Goal: Task Accomplishment & Management: Manage account settings

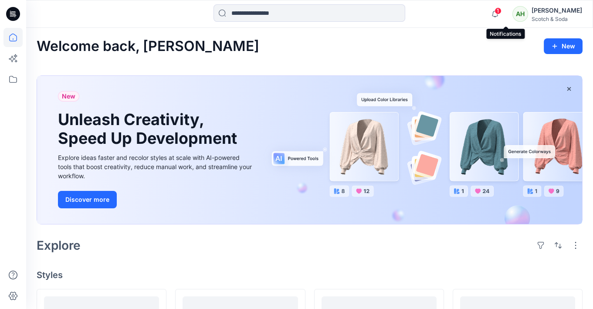
click at [502, 11] on span "1" at bounding box center [498, 10] width 7 height 7
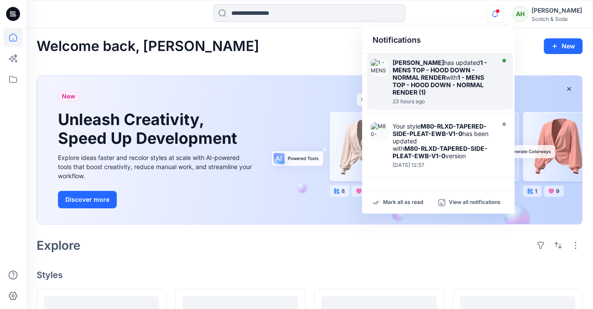
click at [483, 78] on strong "1 - MENS TOP - HOOD DOWN - NORMAL RENDER (1)" at bounding box center [439, 85] width 92 height 22
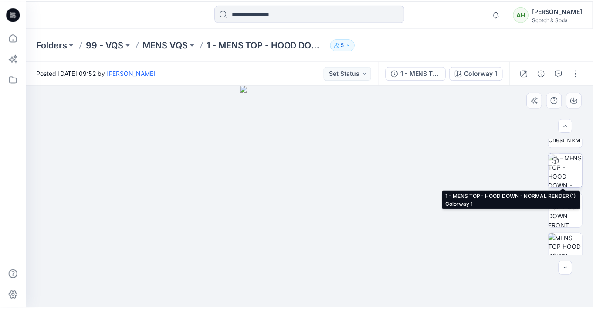
scroll to position [359, 0]
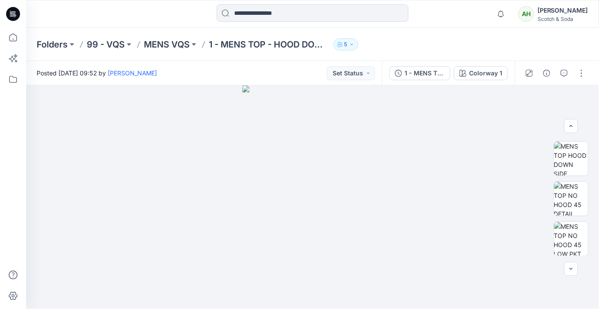
click at [561, 9] on div "[PERSON_NAME]" at bounding box center [563, 10] width 51 height 10
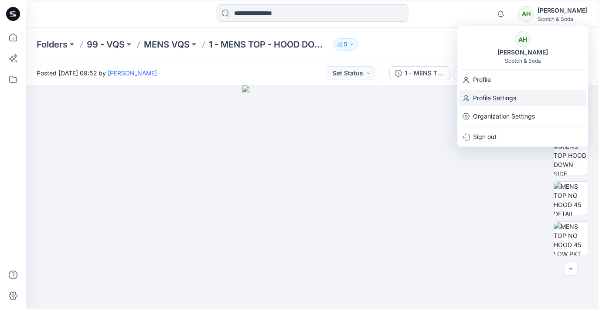
click at [501, 100] on p "Profile Settings" at bounding box center [494, 98] width 43 height 17
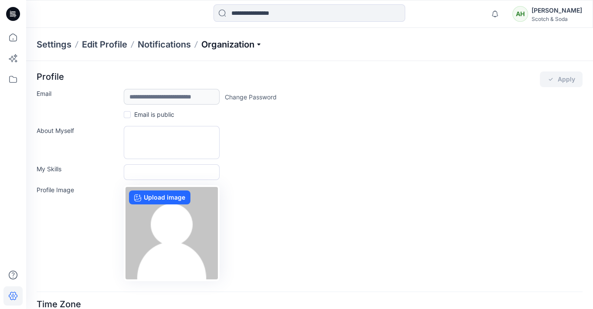
click at [222, 44] on p "Organization" at bounding box center [231, 44] width 61 height 12
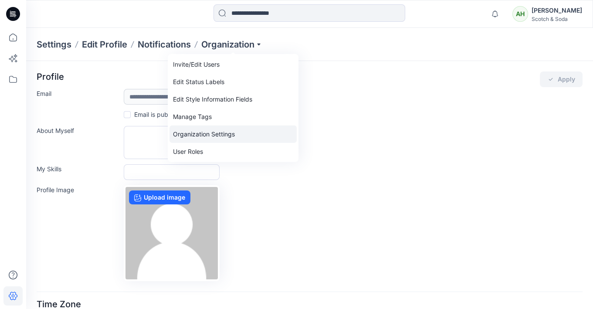
click at [222, 134] on link "Organization Settings" at bounding box center [233, 134] width 127 height 17
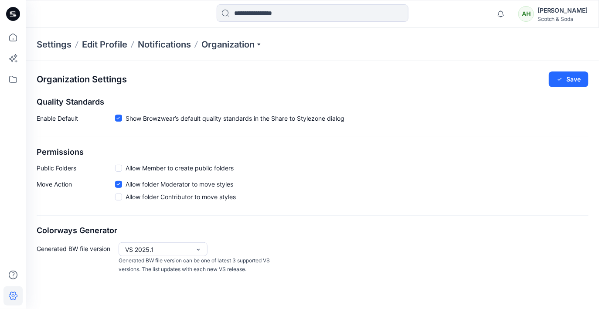
click at [557, 11] on div "[PERSON_NAME]" at bounding box center [563, 10] width 51 height 10
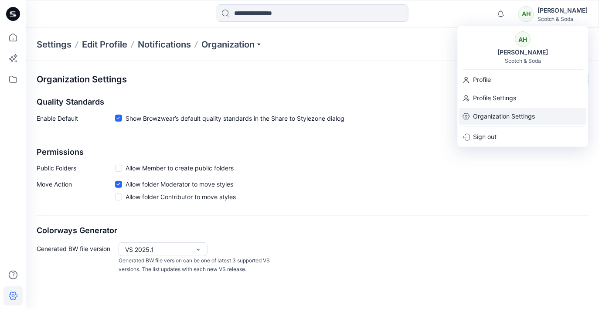
click at [511, 116] on p "Organization Settings" at bounding box center [504, 116] width 62 height 17
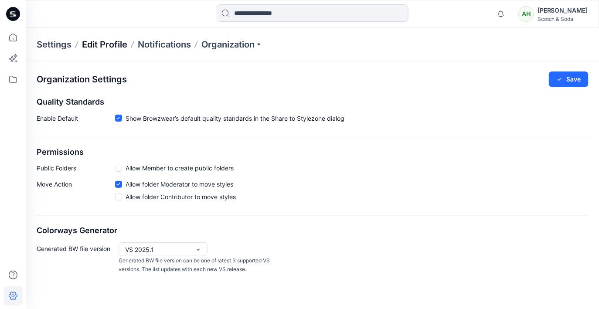
click at [112, 44] on p "Edit Profile" at bounding box center [104, 44] width 45 height 12
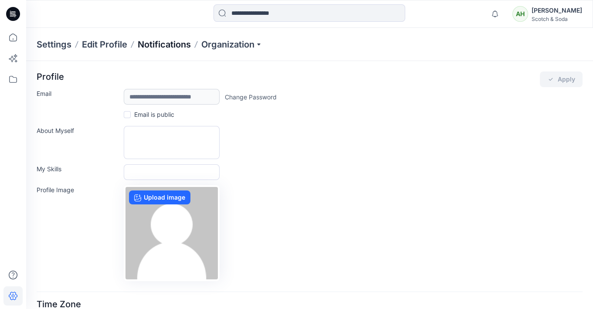
click at [154, 42] on p "Notifications" at bounding box center [164, 44] width 53 height 12
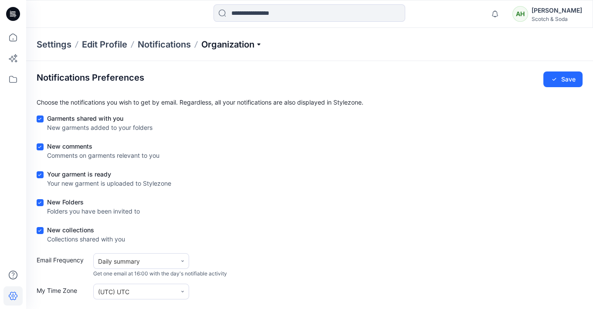
click at [218, 46] on p "Organization" at bounding box center [231, 44] width 61 height 12
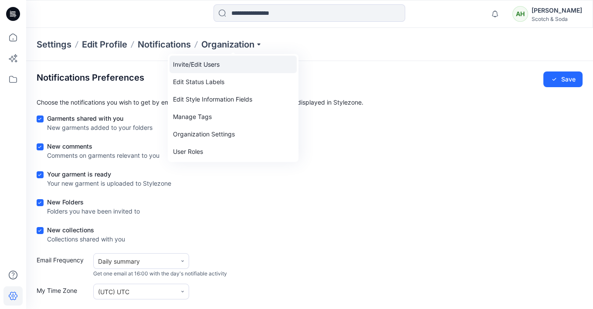
click at [201, 66] on link "Invite/Edit Users" at bounding box center [233, 64] width 127 height 17
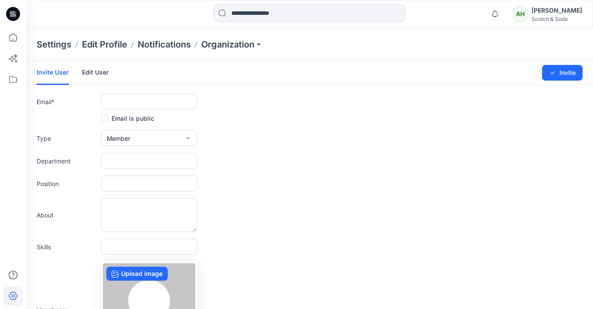
click at [102, 71] on link "Edit User" at bounding box center [95, 72] width 27 height 23
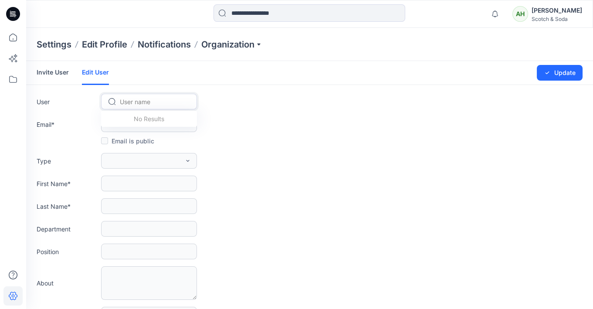
click at [146, 100] on div at bounding box center [154, 101] width 69 height 11
drag, startPoint x: 240, startPoint y: 95, endPoint x: 222, endPoint y: 97, distance: 18.4
click at [240, 95] on div "User Use Up and Down to choose options, press Enter to select the currently foc…" at bounding box center [310, 102] width 546 height 16
click at [156, 99] on div at bounding box center [154, 101] width 69 height 11
type input "*"
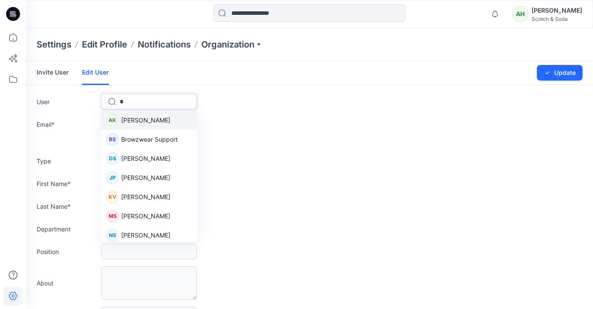
click at [143, 118] on span "[PERSON_NAME]" at bounding box center [145, 120] width 49 height 9
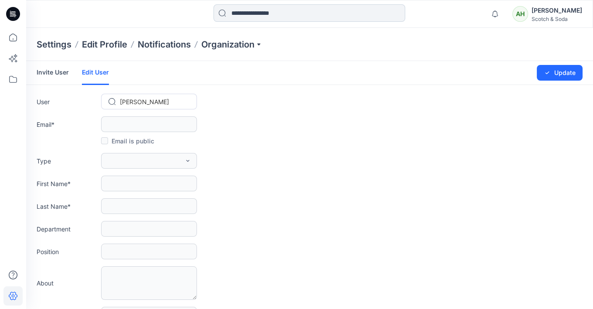
type input "**********"
type input "*****"
type input "*******"
click at [164, 101] on div at bounding box center [154, 101] width 69 height 11
type input "**"
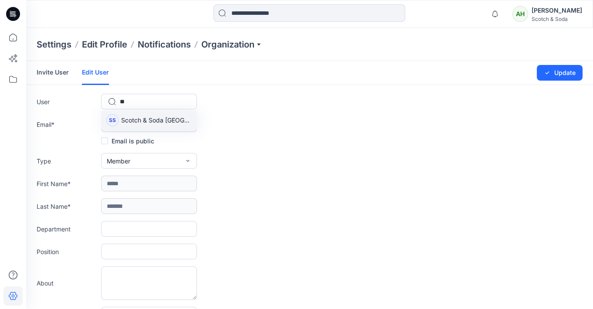
click at [166, 119] on span "Scotch & Soda [GEOGRAPHIC_DATA]" at bounding box center [156, 120] width 71 height 9
type input "**********"
type input "*****"
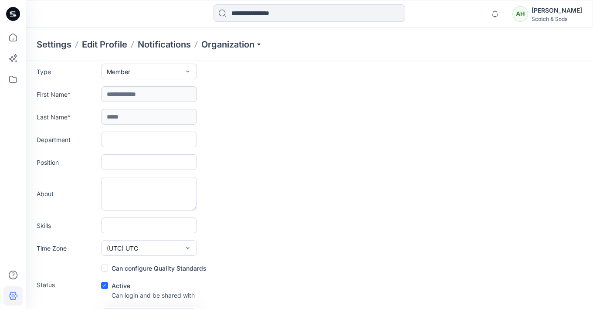
scroll to position [151, 0]
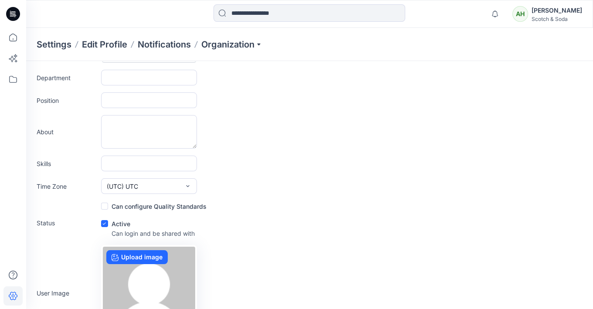
click at [107, 206] on span at bounding box center [104, 206] width 7 height 7
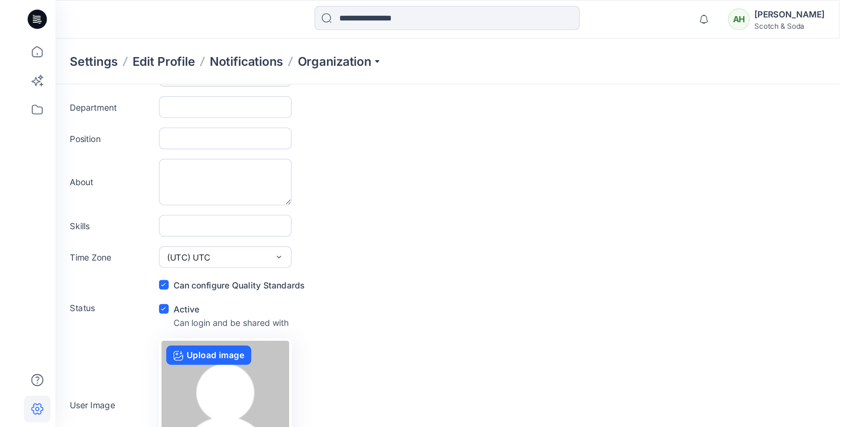
scroll to position [0, 0]
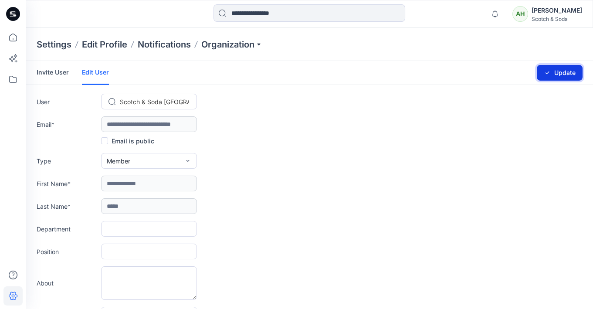
click at [560, 72] on button "Update" at bounding box center [560, 73] width 46 height 16
click at [564, 18] on div "Scotch & Soda" at bounding box center [557, 19] width 51 height 7
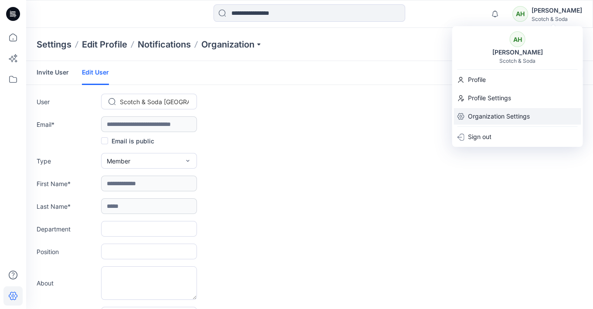
click at [505, 115] on p "Organization Settings" at bounding box center [499, 116] width 62 height 17
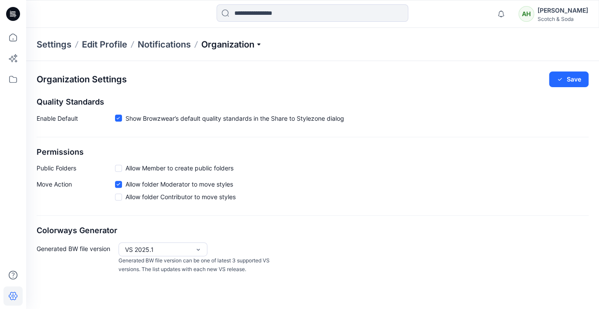
click at [238, 44] on p "Organization" at bounding box center [231, 44] width 61 height 12
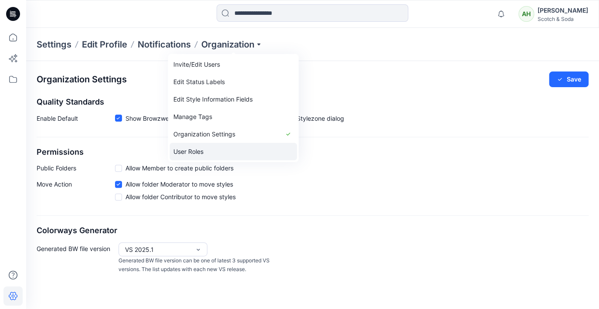
click at [211, 151] on link "User Roles" at bounding box center [233, 151] width 127 height 17
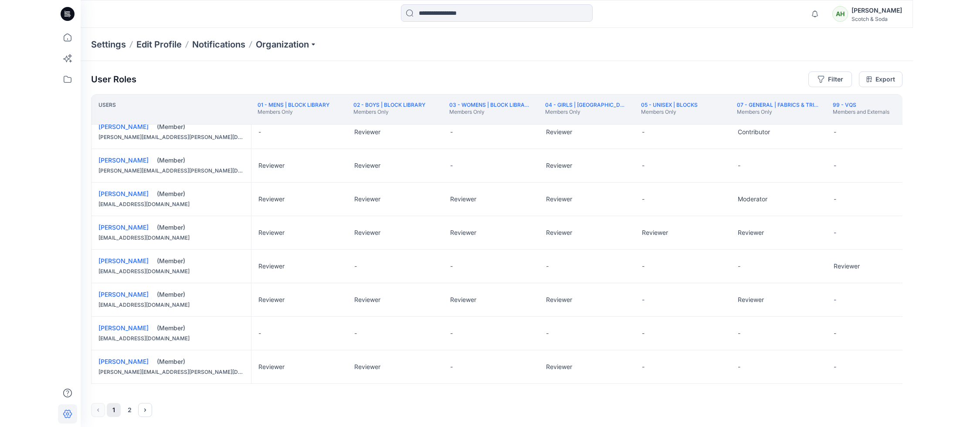
scroll to position [582, 0]
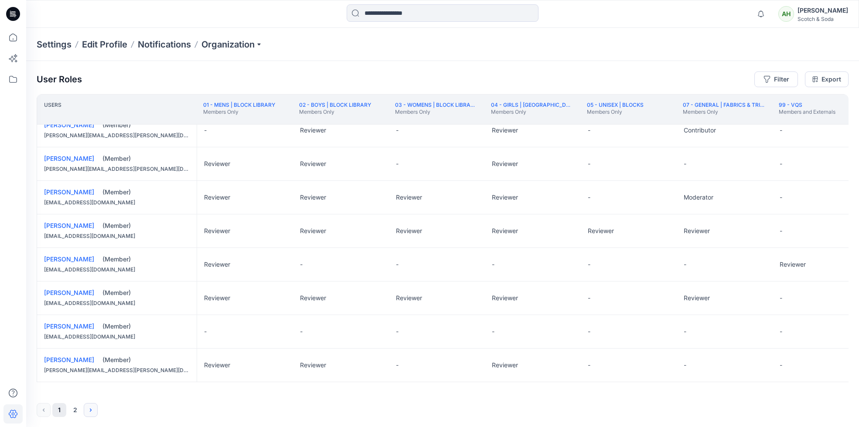
click at [92, 309] on icon "Next" at bounding box center [90, 410] width 7 height 7
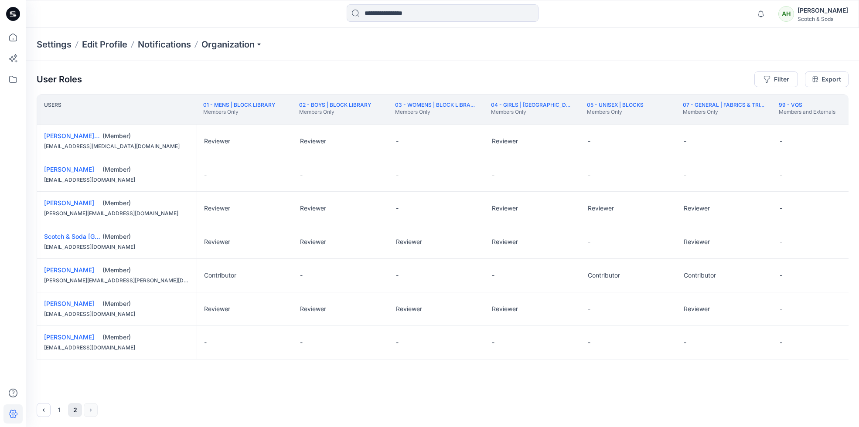
click at [599, 238] on div "-" at bounding box center [821, 241] width 96 height 33
click at [599, 243] on div "-" at bounding box center [821, 241] width 96 height 33
click at [599, 243] on p "-" at bounding box center [781, 242] width 3 height 9
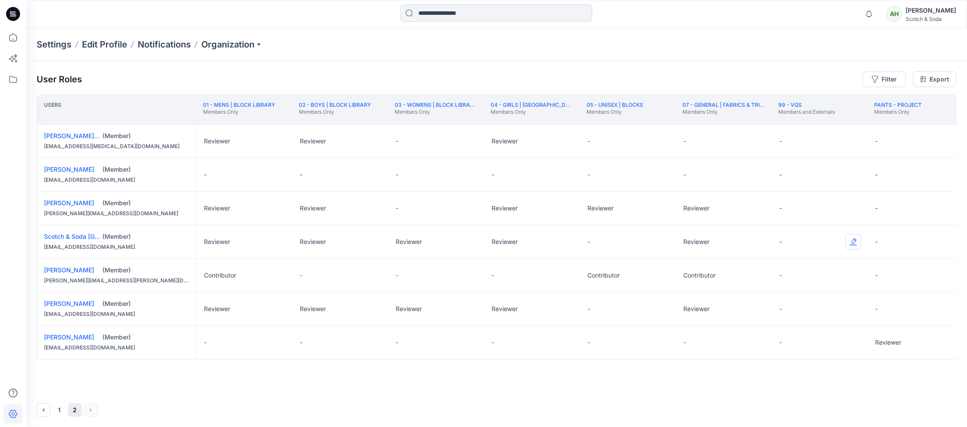
click at [599, 242] on button "Edit Role" at bounding box center [854, 242] width 16 height 16
click at [599, 276] on button "Reviewer" at bounding box center [812, 278] width 94 height 16
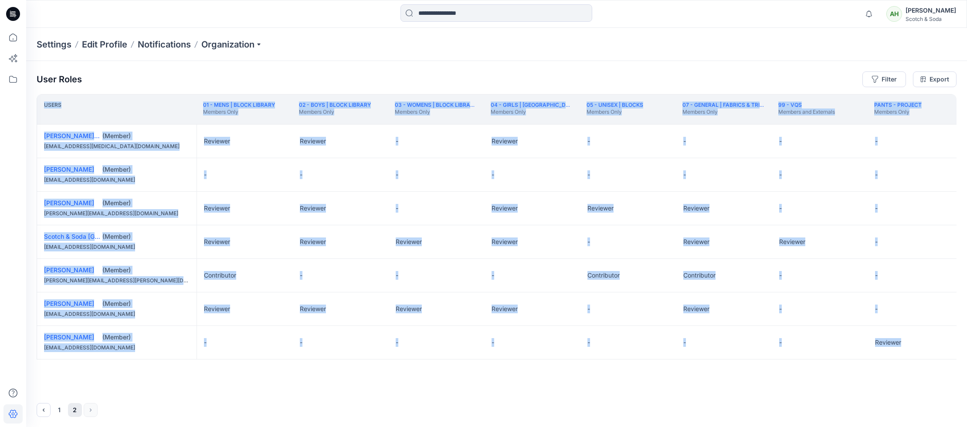
drag, startPoint x: 716, startPoint y: 393, endPoint x: 896, endPoint y: 389, distance: 179.7
click at [599, 309] on div "User Roles Filter Export Users 01 - MENS | BLOCK LIBRARY Members Only 02 - BOYS…" at bounding box center [496, 244] width 941 height 367
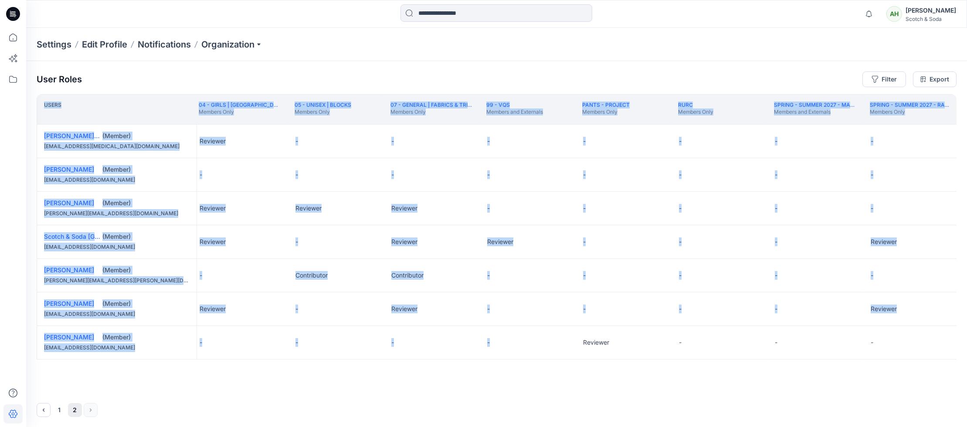
scroll to position [0, 391]
click at [599, 241] on button "Edit Role" at bounding box center [942, 242] width 16 height 16
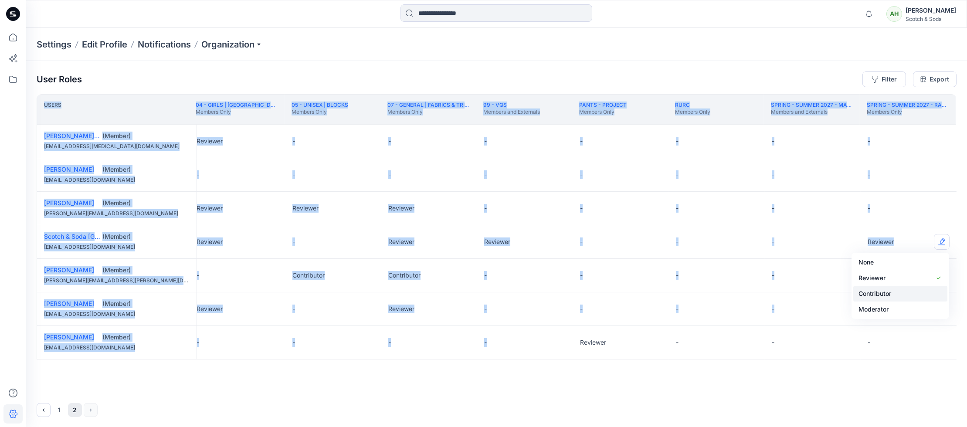
click at [599, 293] on button "Contributor" at bounding box center [901, 294] width 94 height 16
click at [599, 309] on button "Edit Role" at bounding box center [942, 309] width 16 height 16
click at [599, 309] on button "Contributor" at bounding box center [901, 362] width 94 height 16
click at [55, 309] on button "1" at bounding box center [59, 410] width 14 height 14
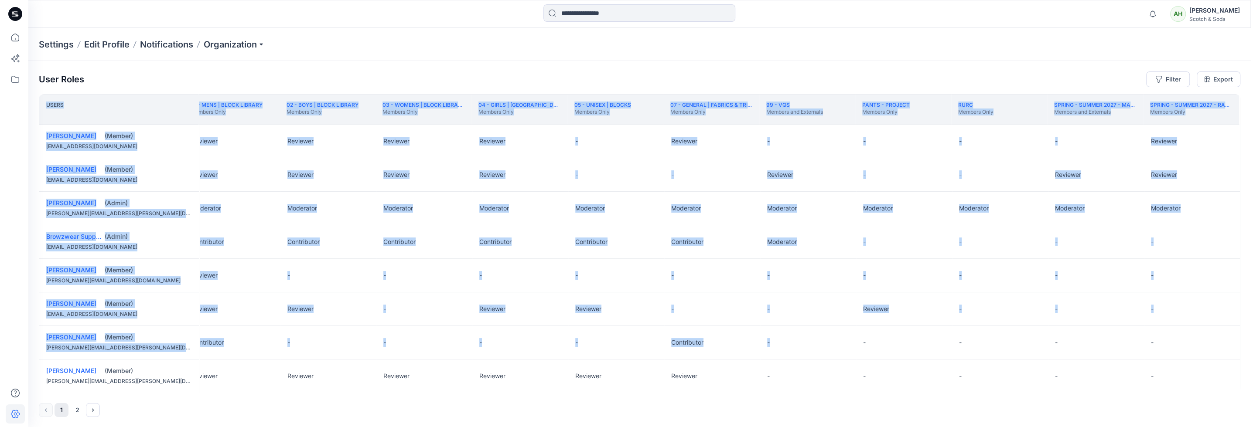
scroll to position [0, 12]
click at [599, 139] on button "Edit Role" at bounding box center [1227, 141] width 16 height 16
click at [599, 191] on button "Contributor" at bounding box center [1184, 194] width 94 height 16
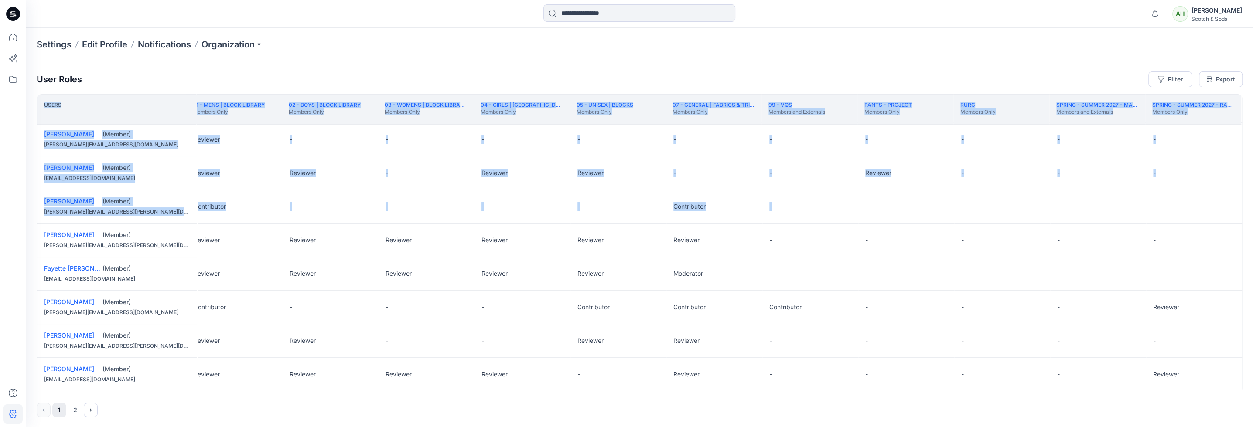
scroll to position [230, 12]
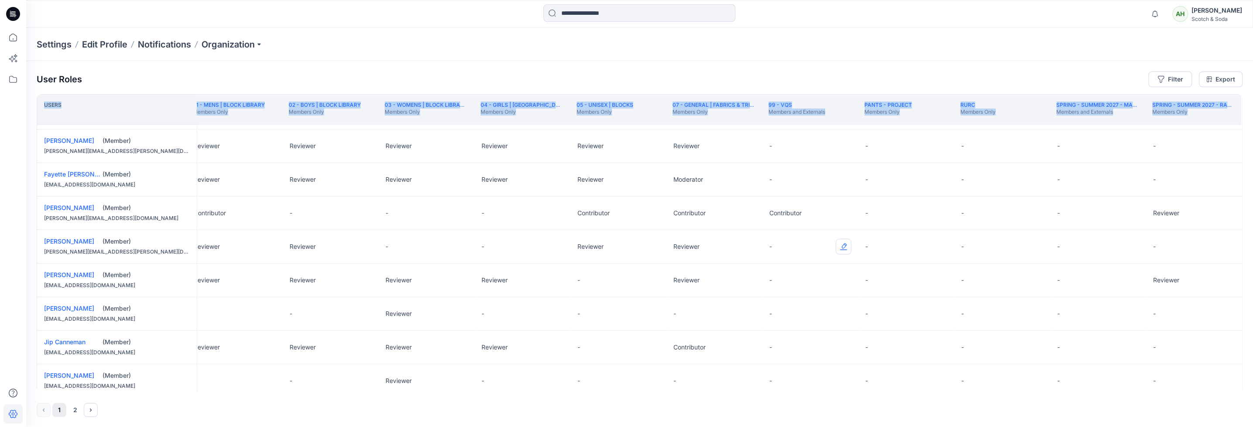
click at [599, 251] on button "Edit Role" at bounding box center [843, 247] width 16 height 16
click at [599, 242] on div "- None Reviewer Contributor Moderator" at bounding box center [810, 246] width 96 height 33
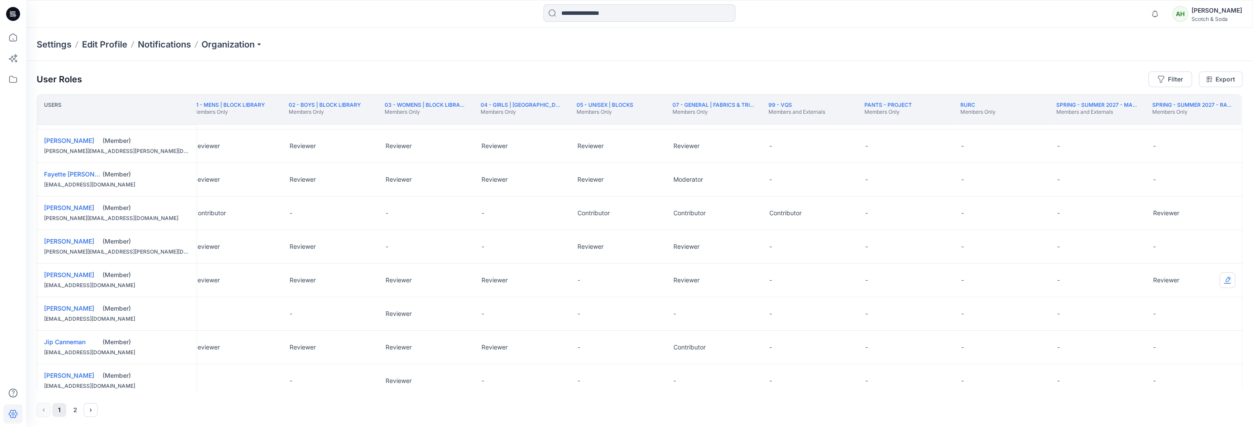
click at [599, 279] on button "Edit Role" at bounding box center [1227, 280] width 16 height 16
click at [599, 309] on button "Contributor" at bounding box center [1184, 332] width 94 height 16
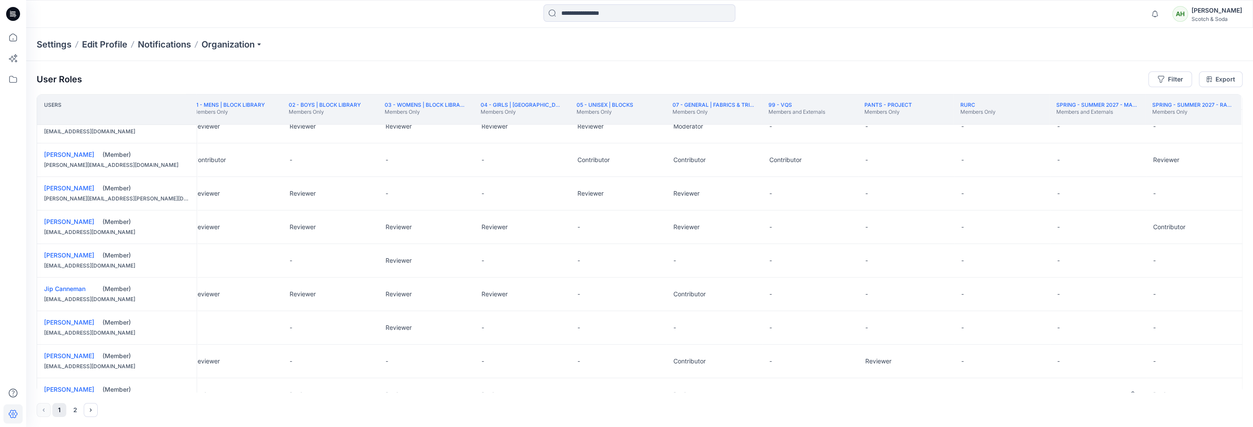
scroll to position [379, 12]
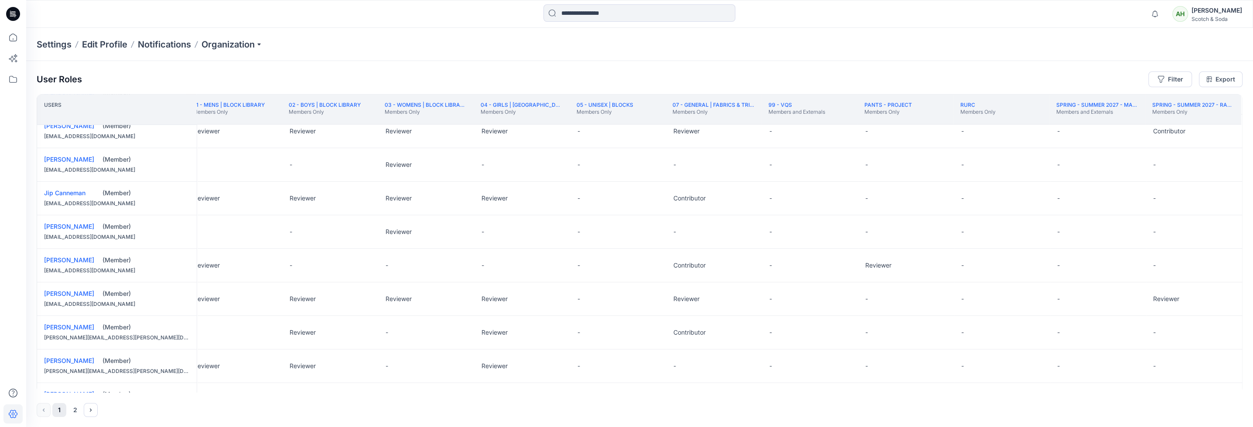
click at [599, 299] on div "Reviewer" at bounding box center [1194, 299] width 96 height 33
click at [599, 300] on div "Reviewer" at bounding box center [1194, 299] width 96 height 33
click at [599, 300] on button "Edit Role" at bounding box center [1227, 299] width 16 height 16
click at [599, 309] on button "Contributor" at bounding box center [1184, 350] width 94 height 16
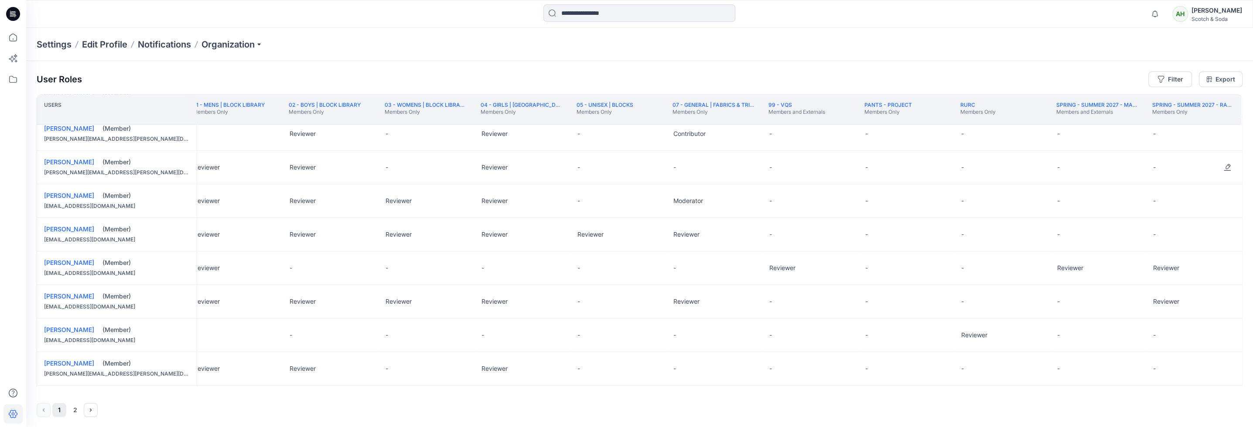
scroll to position [582, 12]
click at [599, 295] on button "Edit Role" at bounding box center [1227, 298] width 16 height 16
click at [599, 309] on button "Contributor" at bounding box center [1184, 349] width 94 height 16
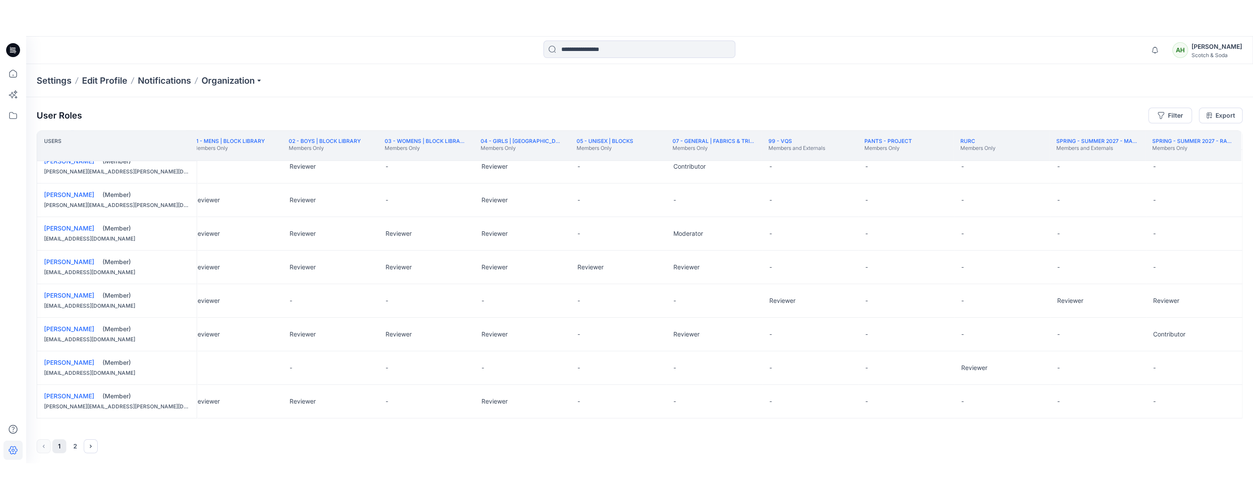
scroll to position [308, 12]
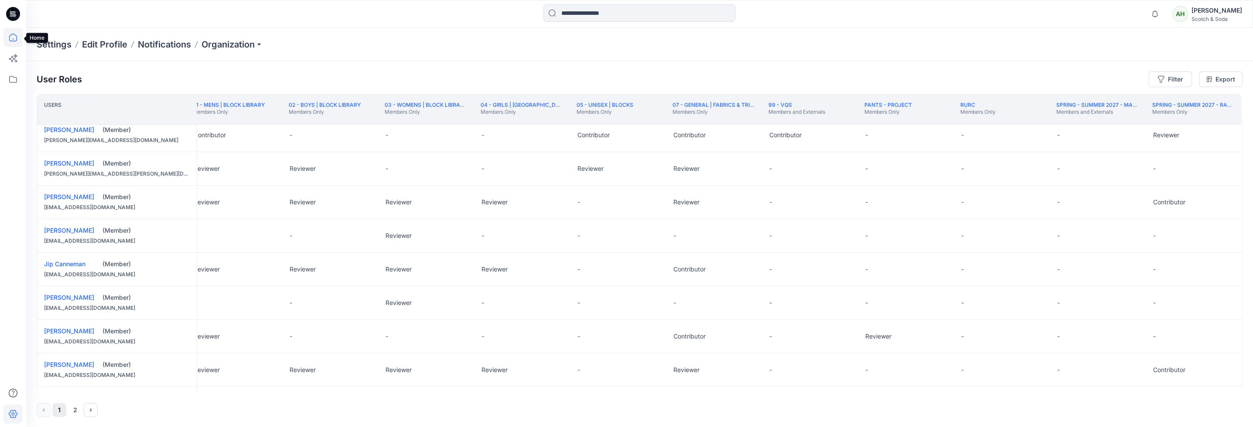
click at [12, 37] on icon at bounding box center [12, 37] width 19 height 19
